Goal: Information Seeking & Learning: Learn about a topic

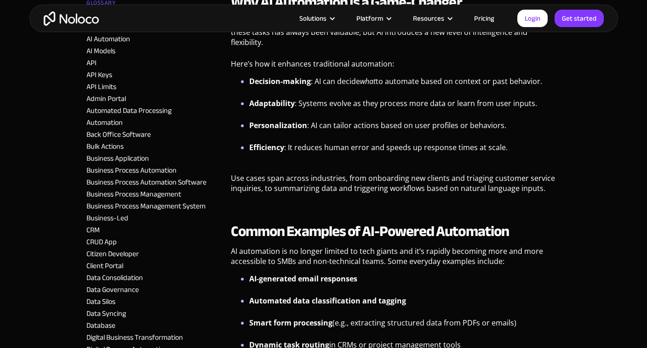
scroll to position [374, 0]
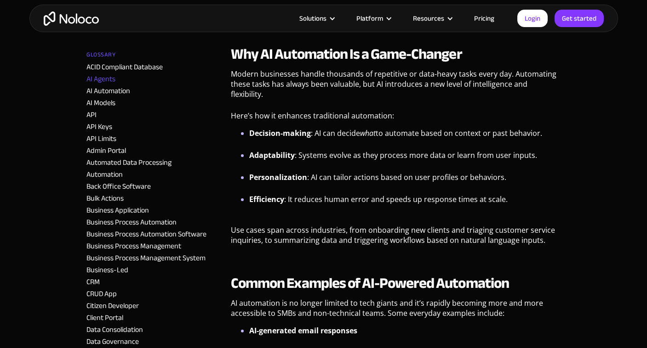
click at [101, 72] on link "AI Agents" at bounding box center [100, 79] width 29 height 14
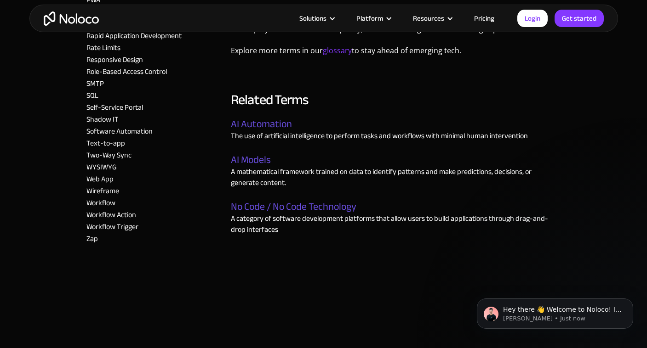
scroll to position [937, 0]
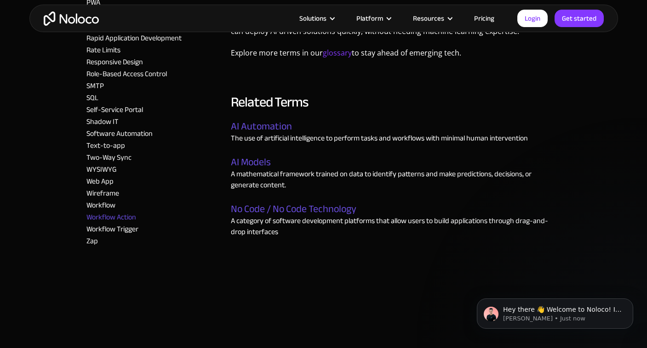
click at [98, 215] on link "Workflow Action" at bounding box center [111, 218] width 50 height 14
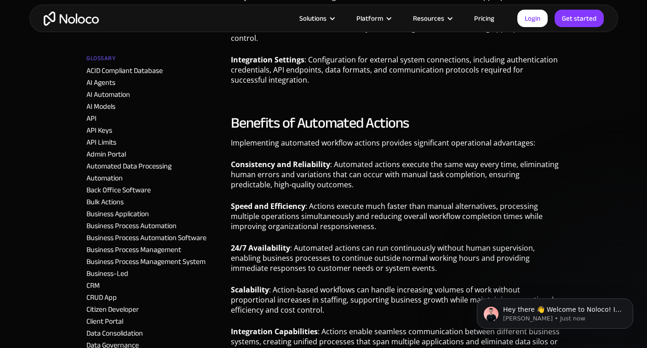
scroll to position [1134, 0]
